Goal: Transaction & Acquisition: Purchase product/service

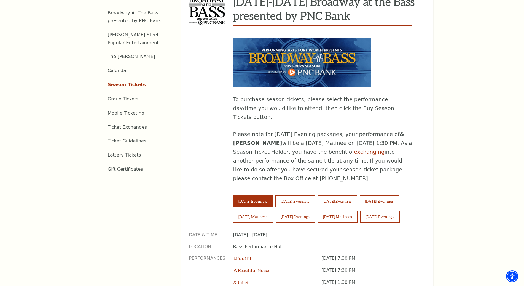
scroll to position [276, 0]
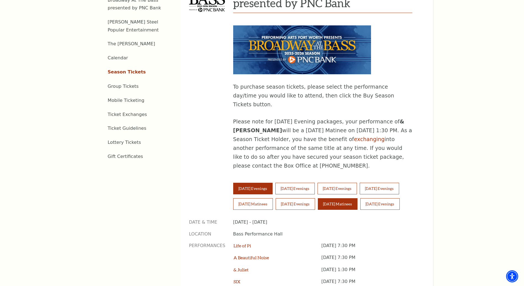
click at [353, 198] on button "[DATE] Matinees" at bounding box center [338, 204] width 40 height 12
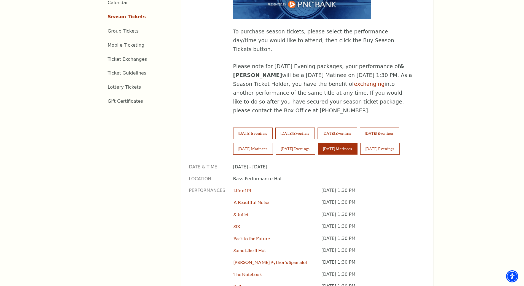
scroll to position [359, 0]
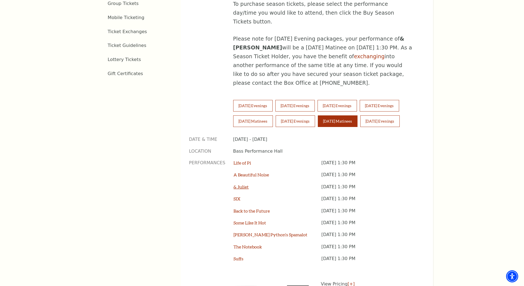
click at [245, 184] on link "& Juliet" at bounding box center [241, 186] width 15 height 5
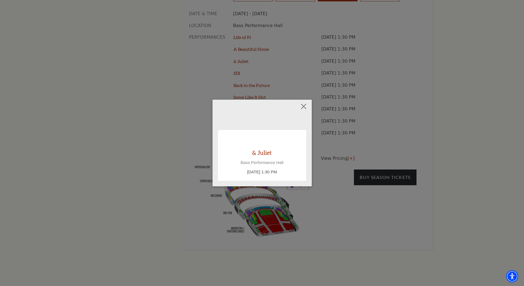
scroll to position [496, 0]
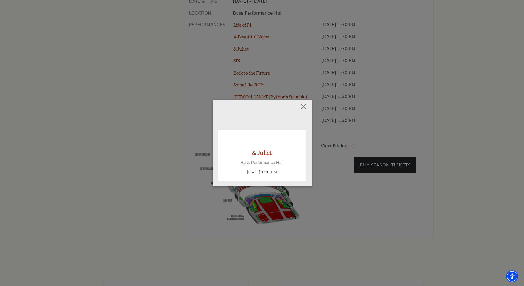
click at [379, 171] on div "Empty heading & Juliet Bass Performance Hall Sunday November 16, 1:30 PM" at bounding box center [262, 143] width 524 height 286
click at [303, 108] on button "Close" at bounding box center [303, 106] width 10 height 10
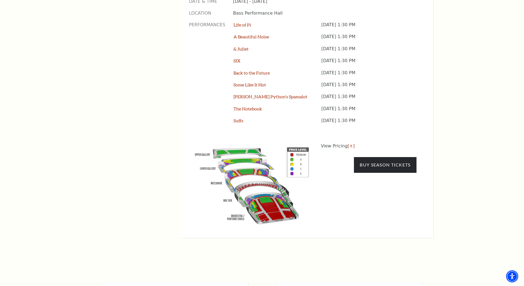
click at [245, 159] on img at bounding box center [252, 185] width 126 height 84
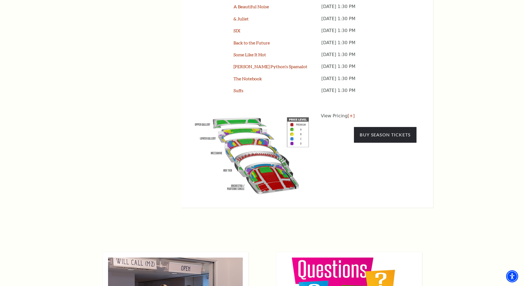
scroll to position [524, 0]
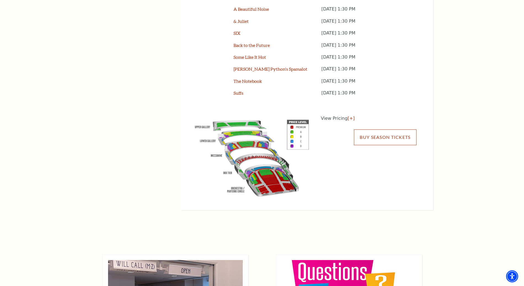
click at [387, 129] on link "Buy Season Tickets" at bounding box center [385, 136] width 62 height 15
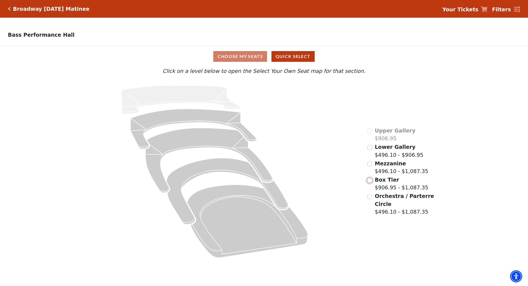
click at [371, 182] on input "Box Tier$906.95 - $1,087.35\a" at bounding box center [369, 180] width 5 height 5
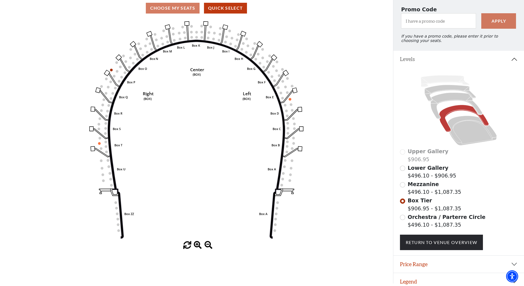
scroll to position [56, 0]
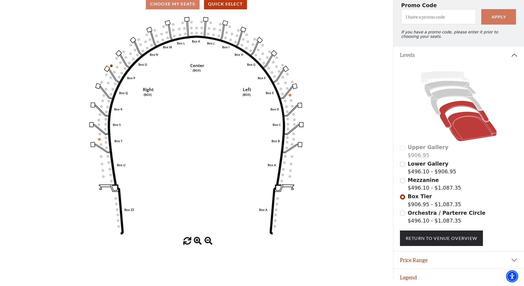
click at [454, 128] on icon at bounding box center [472, 126] width 49 height 30
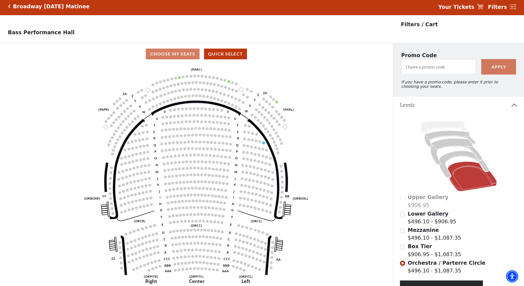
scroll to position [0, 0]
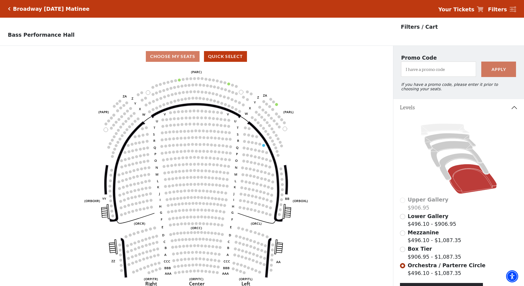
click at [9, 6] on div "Broadway Sunday Matinee" at bounding box center [49, 9] width 82 height 6
click at [8, 7] on icon "Click here to go back to filters" at bounding box center [9, 9] width 2 height 4
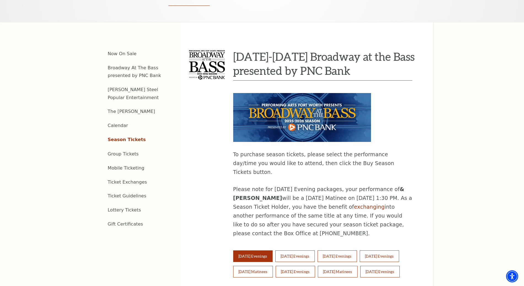
scroll to position [221, 0]
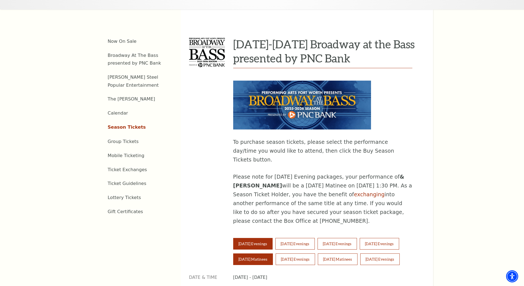
click at [264, 253] on button "Saturday Matinees" at bounding box center [253, 259] width 40 height 12
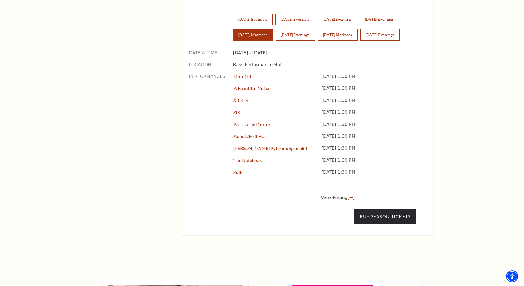
scroll to position [469, 0]
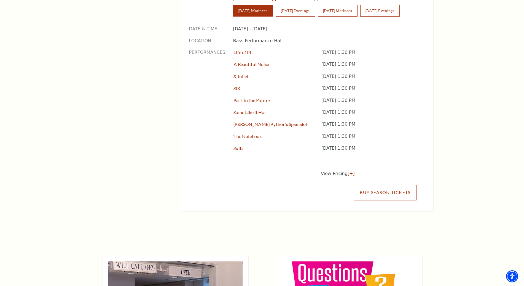
click at [381, 185] on link "Buy Season Tickets" at bounding box center [385, 192] width 62 height 15
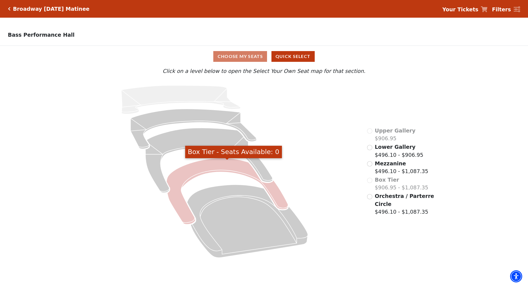
click at [187, 176] on icon "Box Tier - Seats Available: 0" at bounding box center [228, 191] width 122 height 66
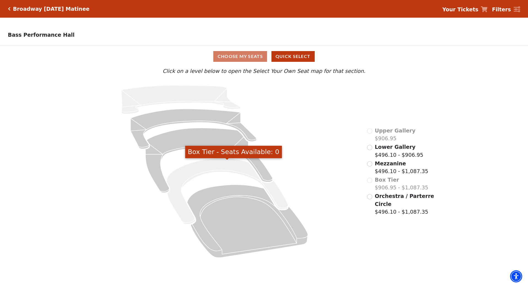
click at [368, 181] on div "Box Tier $906.95 - $1,087.35" at bounding box center [398, 184] width 62 height 16
click at [8, 7] on icon "Click here to go back to filters" at bounding box center [9, 9] width 2 height 4
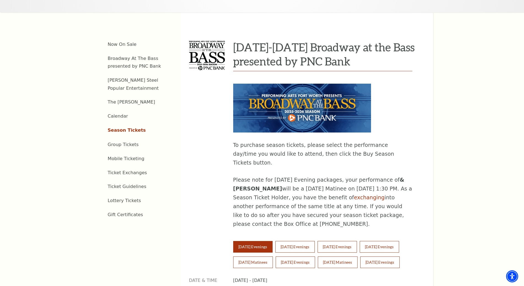
scroll to position [303, 0]
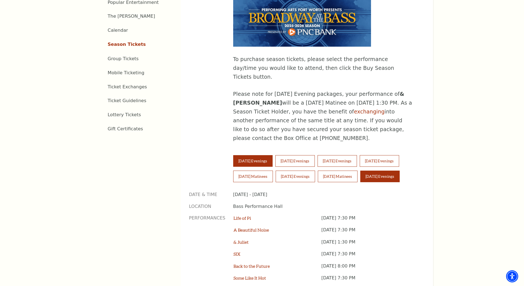
click at [376, 170] on button "Sunday Evenings" at bounding box center [379, 176] width 39 height 12
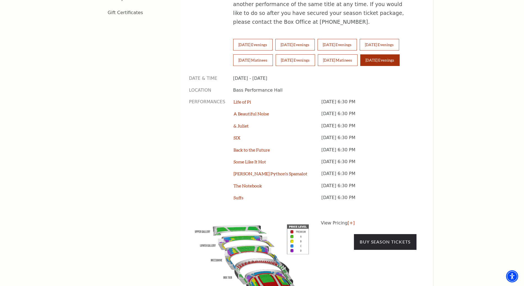
scroll to position [441, 0]
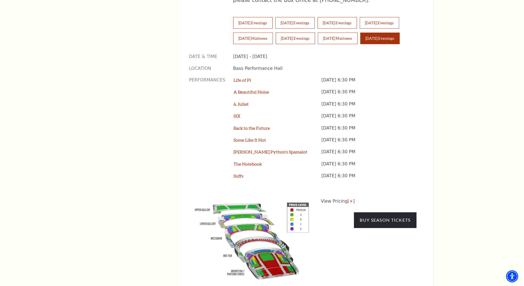
click at [253, 213] on img at bounding box center [252, 240] width 126 height 84
click at [386, 212] on link "Buy Season Tickets" at bounding box center [385, 219] width 62 height 15
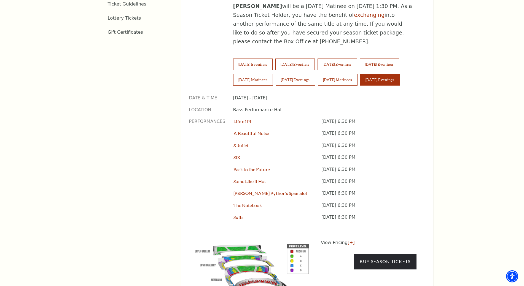
scroll to position [385, 0]
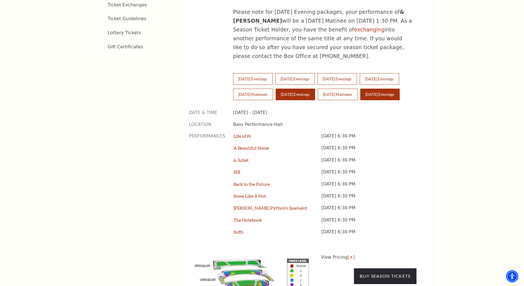
click at [297, 89] on button "Saturday Evenings" at bounding box center [295, 95] width 39 height 12
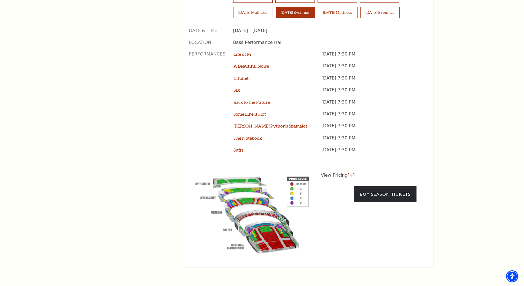
scroll to position [468, 0]
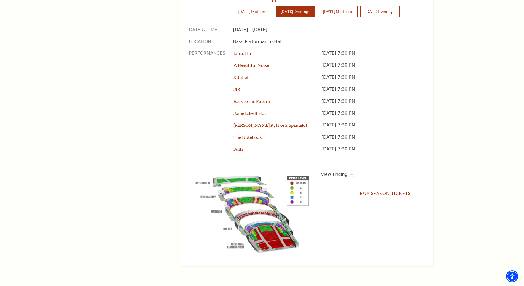
click at [365, 185] on link "Buy Season Tickets" at bounding box center [385, 192] width 62 height 15
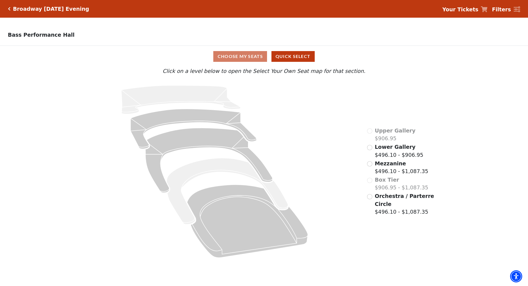
click at [11, 7] on div "Broadway [DATE] Evening" at bounding box center [49, 9] width 79 height 6
click at [9, 8] on icon "Click here to go back to filters" at bounding box center [9, 9] width 2 height 4
